Goal: Transaction & Acquisition: Purchase product/service

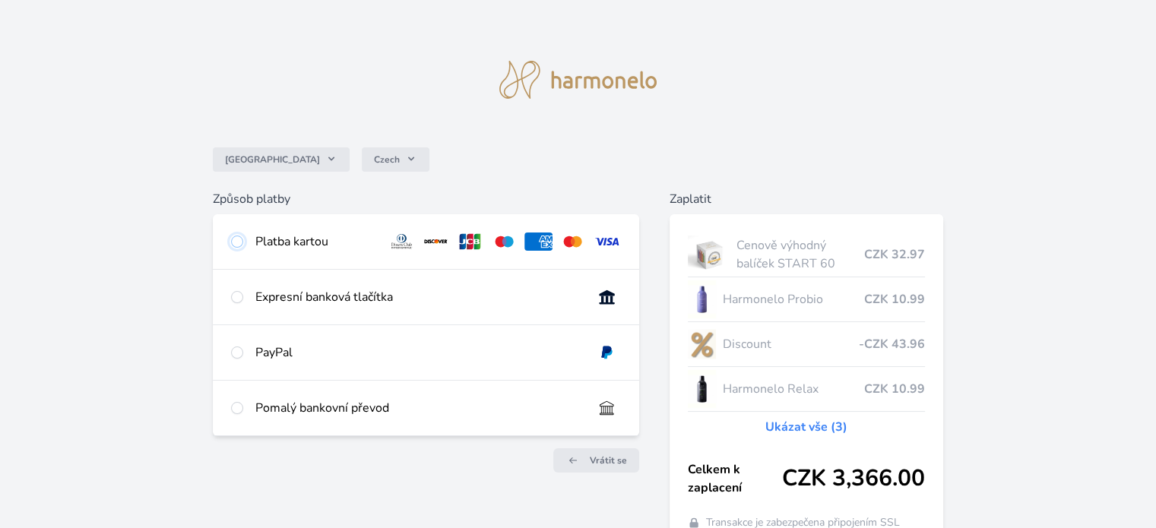
drag, startPoint x: 237, startPoint y: 242, endPoint x: 304, endPoint y: 259, distance: 68.9
click at [237, 242] on input "radio" at bounding box center [237, 242] width 12 height 12
radio input "true"
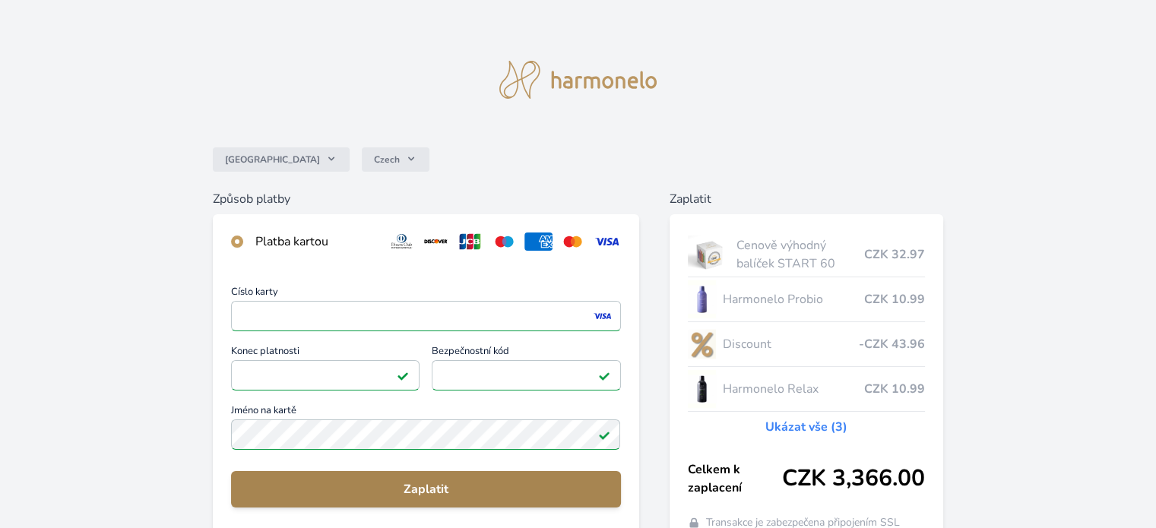
click at [449, 490] on span "Zaplatit" at bounding box center [425, 489] width 365 height 18
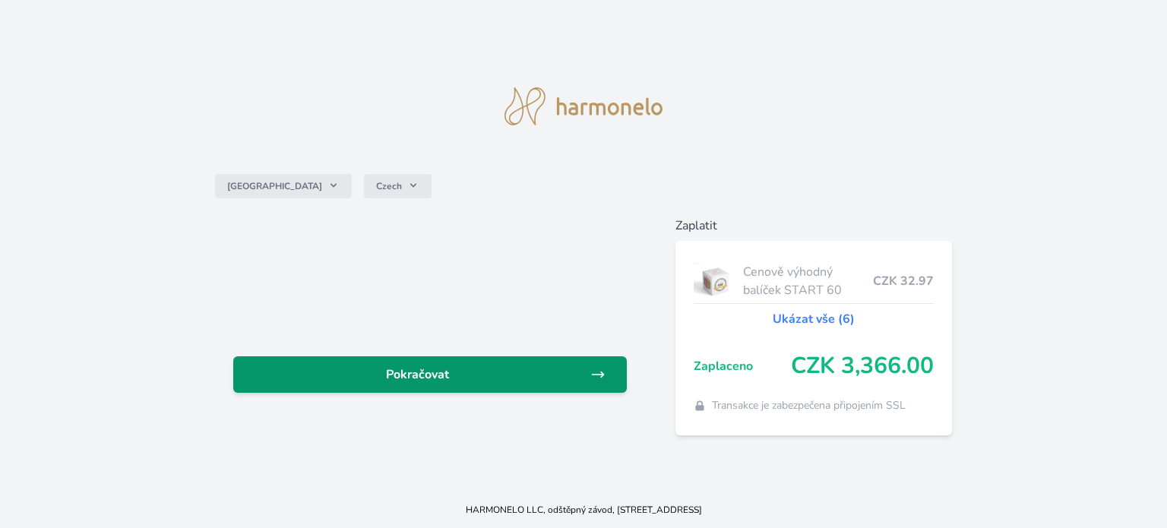
click at [422, 367] on span "Pokračovat" at bounding box center [417, 374] width 345 height 18
